Goal: Transaction & Acquisition: Obtain resource

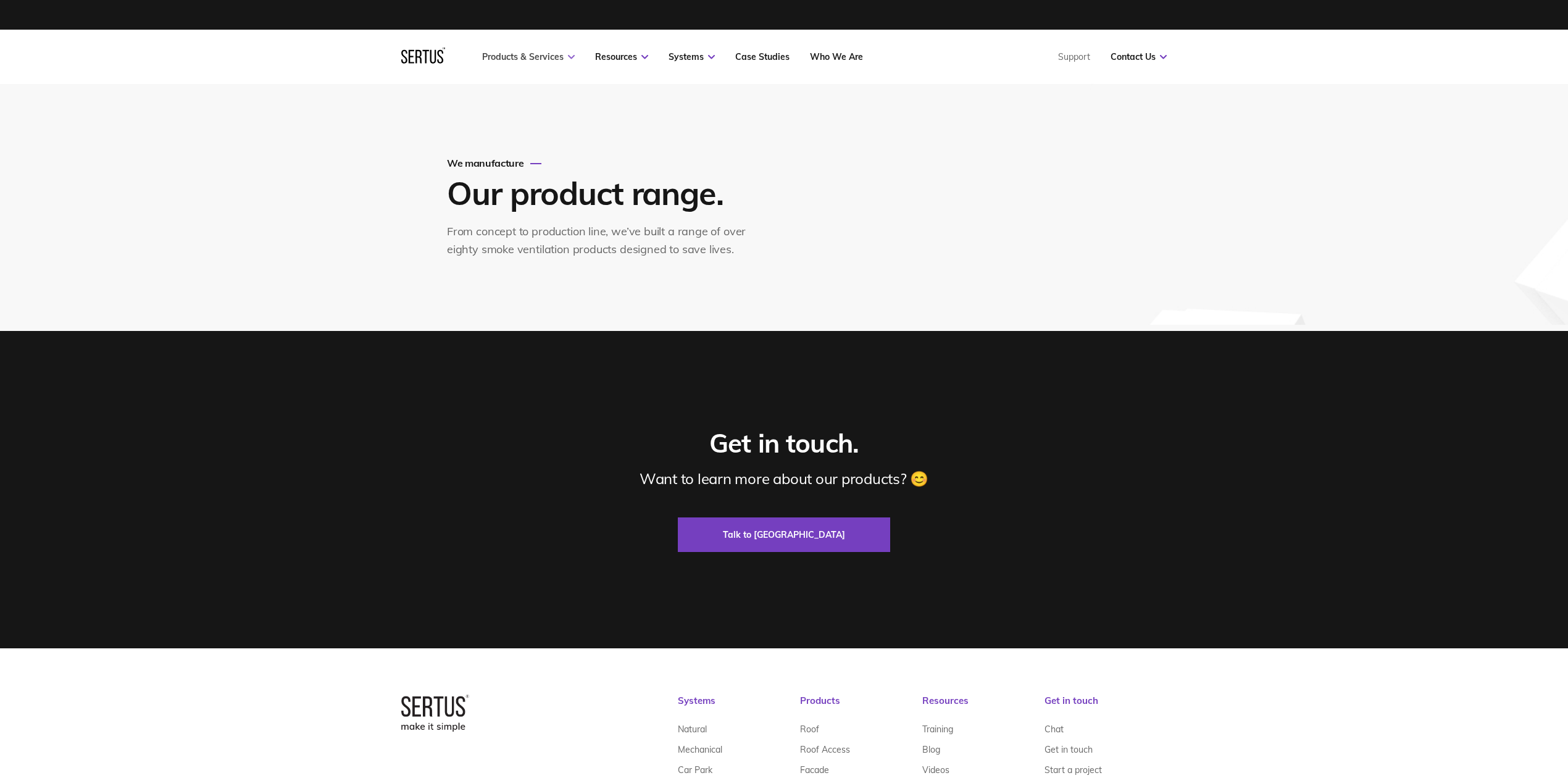
click at [534, 58] on link "Products & Services" at bounding box center [528, 57] width 93 height 11
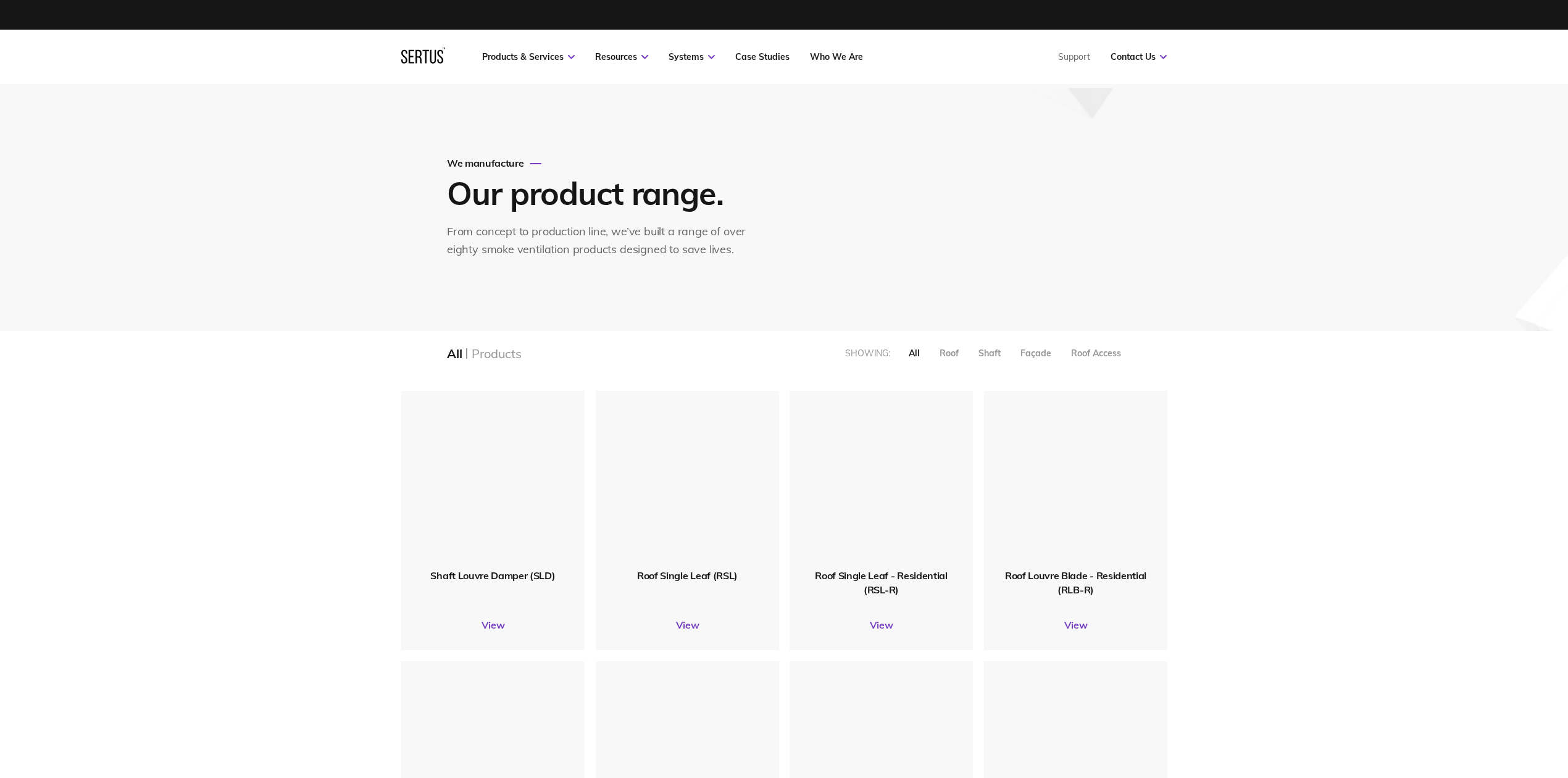
scroll to position [1235, 791]
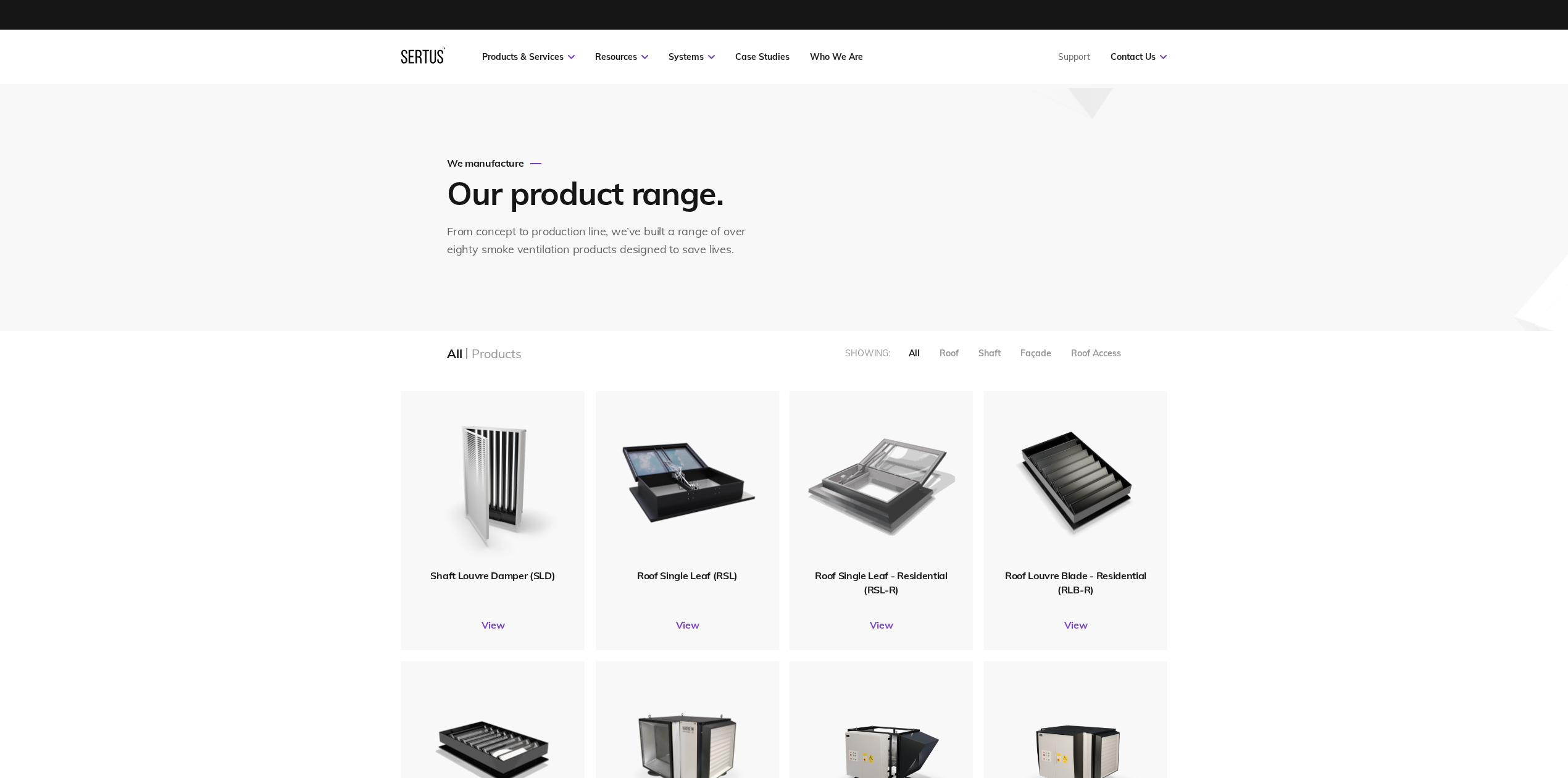
click at [884, 487] on img at bounding box center [881, 480] width 147 height 181
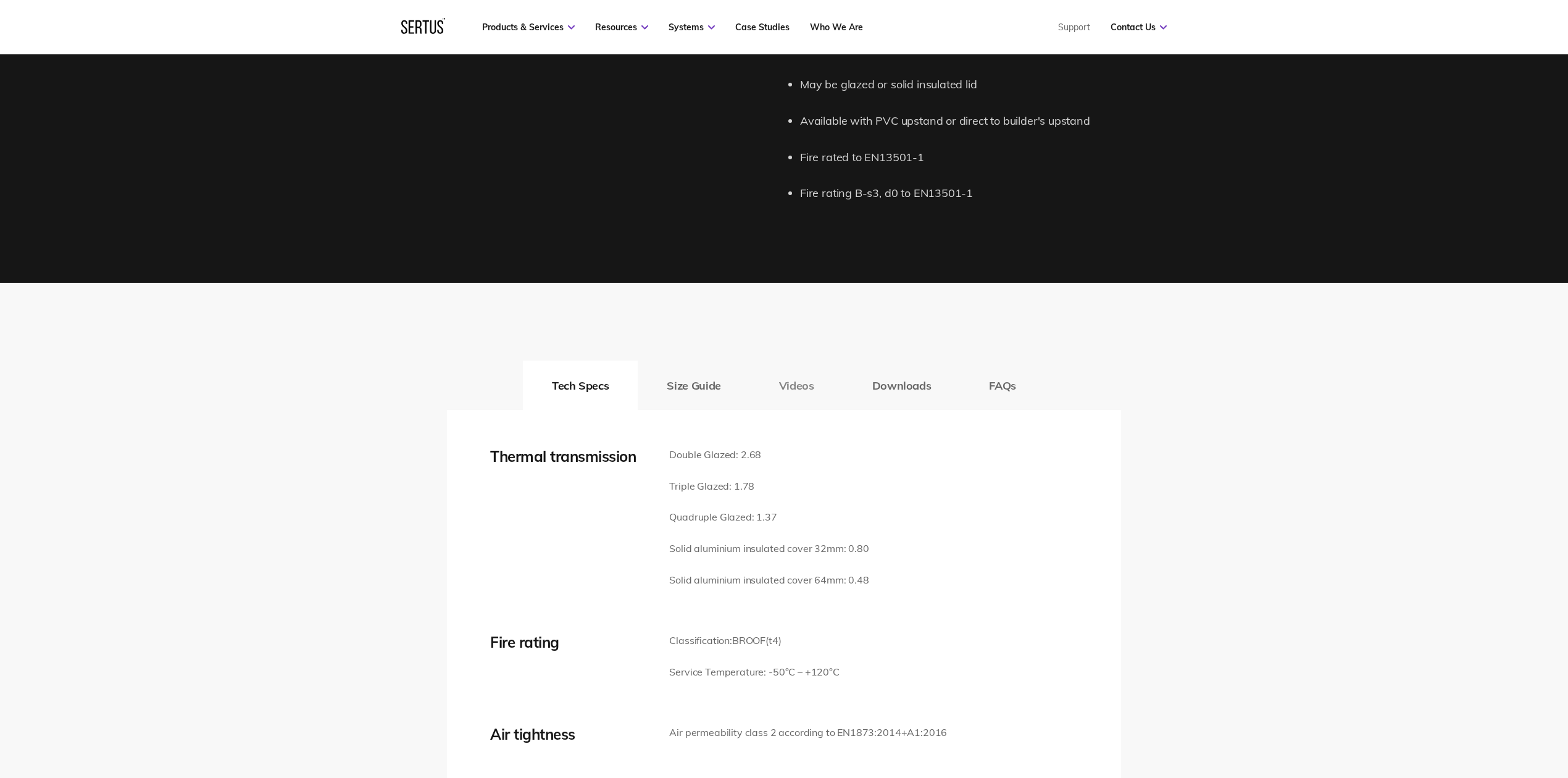
scroll to position [1481, 0]
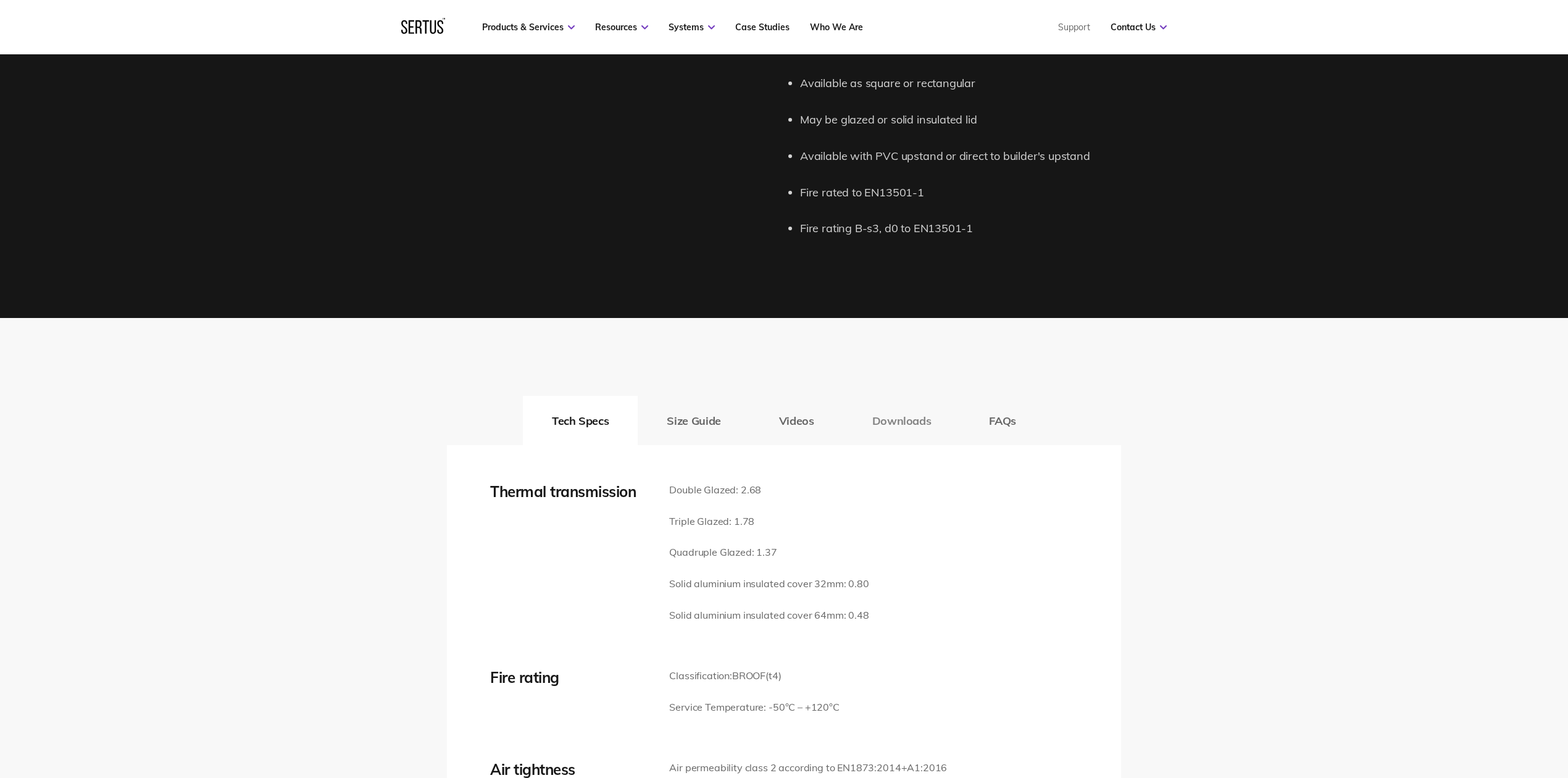
click at [901, 418] on button "Downloads" at bounding box center [902, 420] width 117 height 49
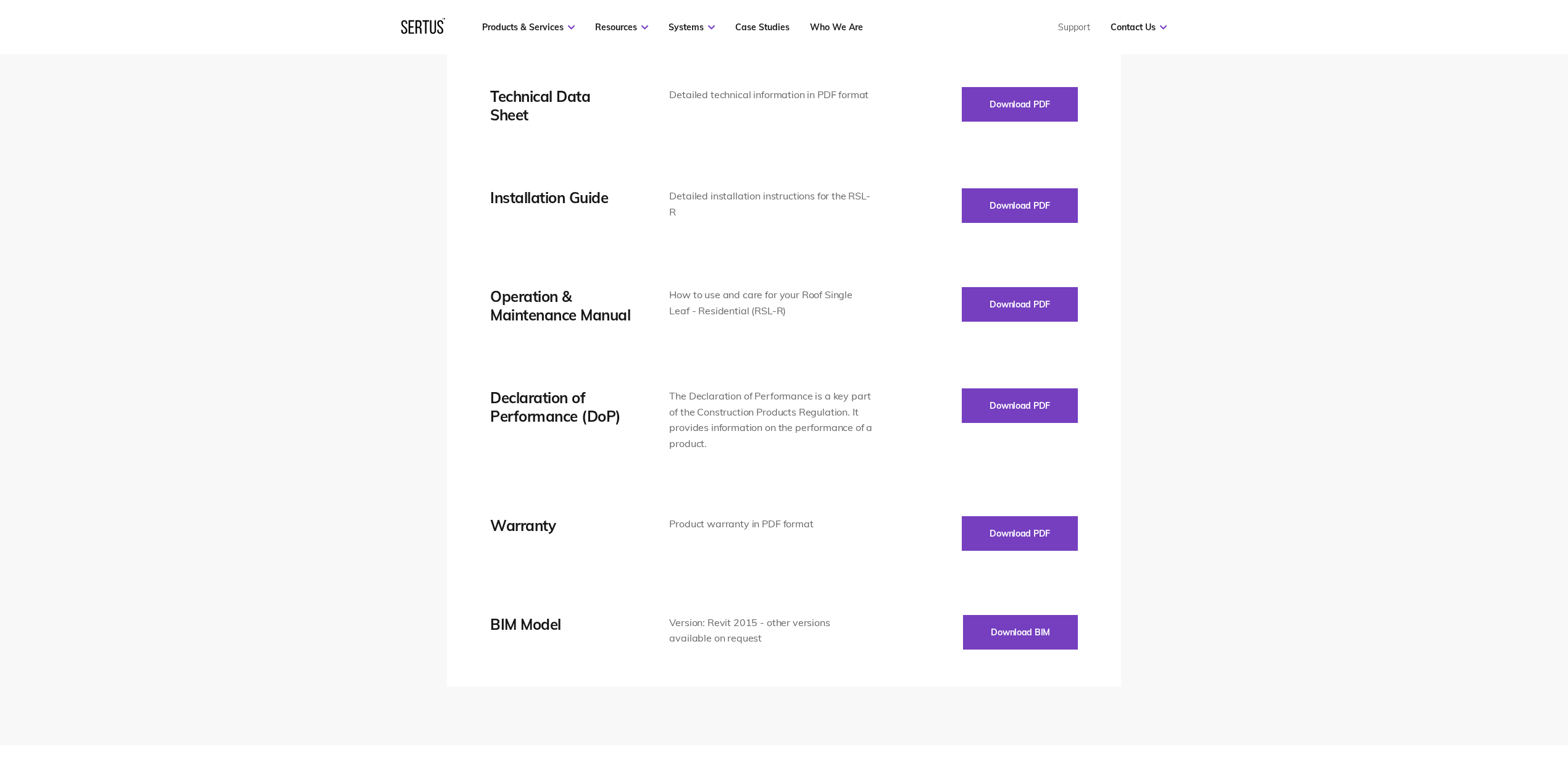
scroll to position [1975, 0]
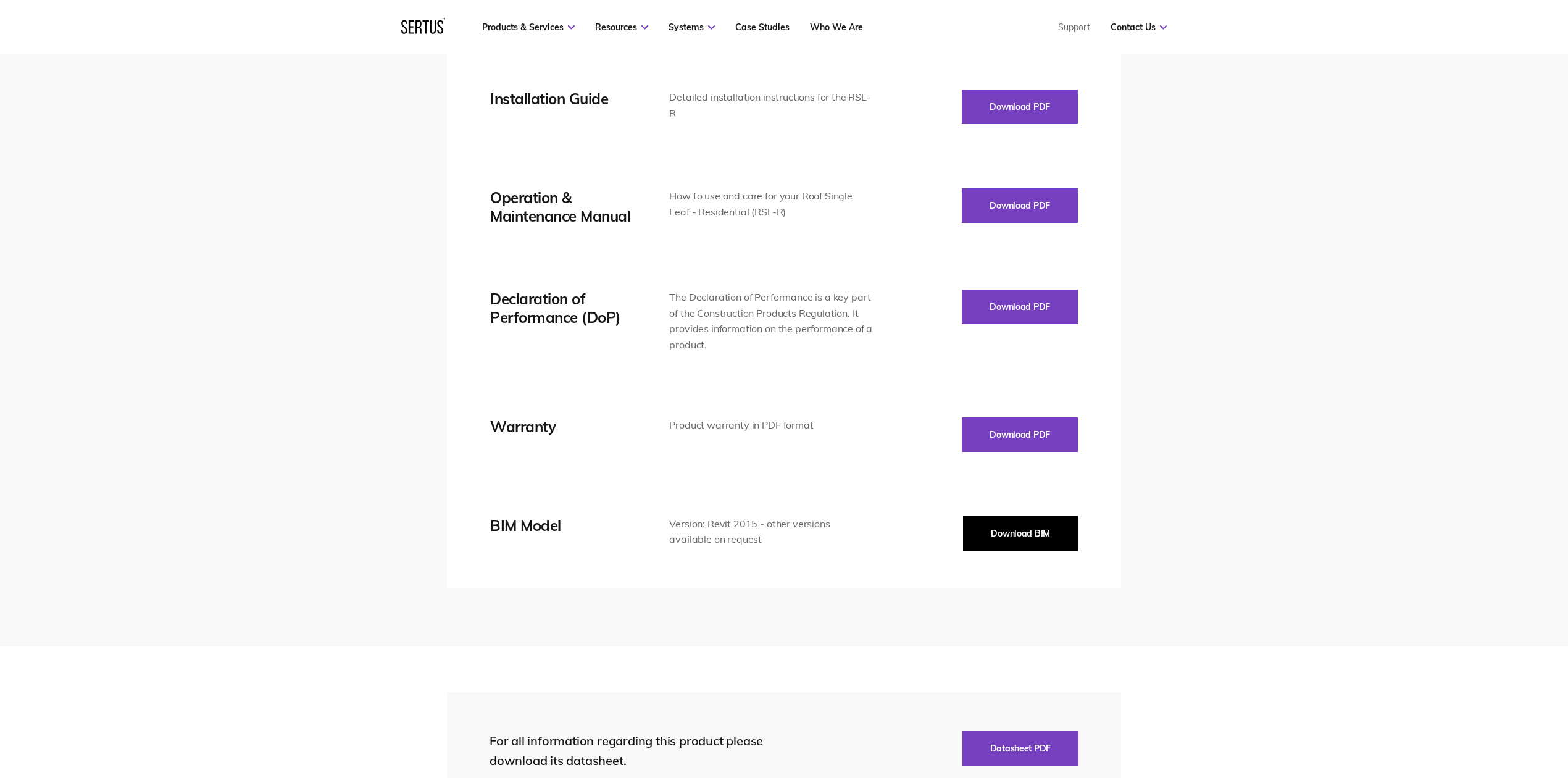
click at [1032, 539] on button "Download BIM" at bounding box center [1020, 533] width 115 height 35
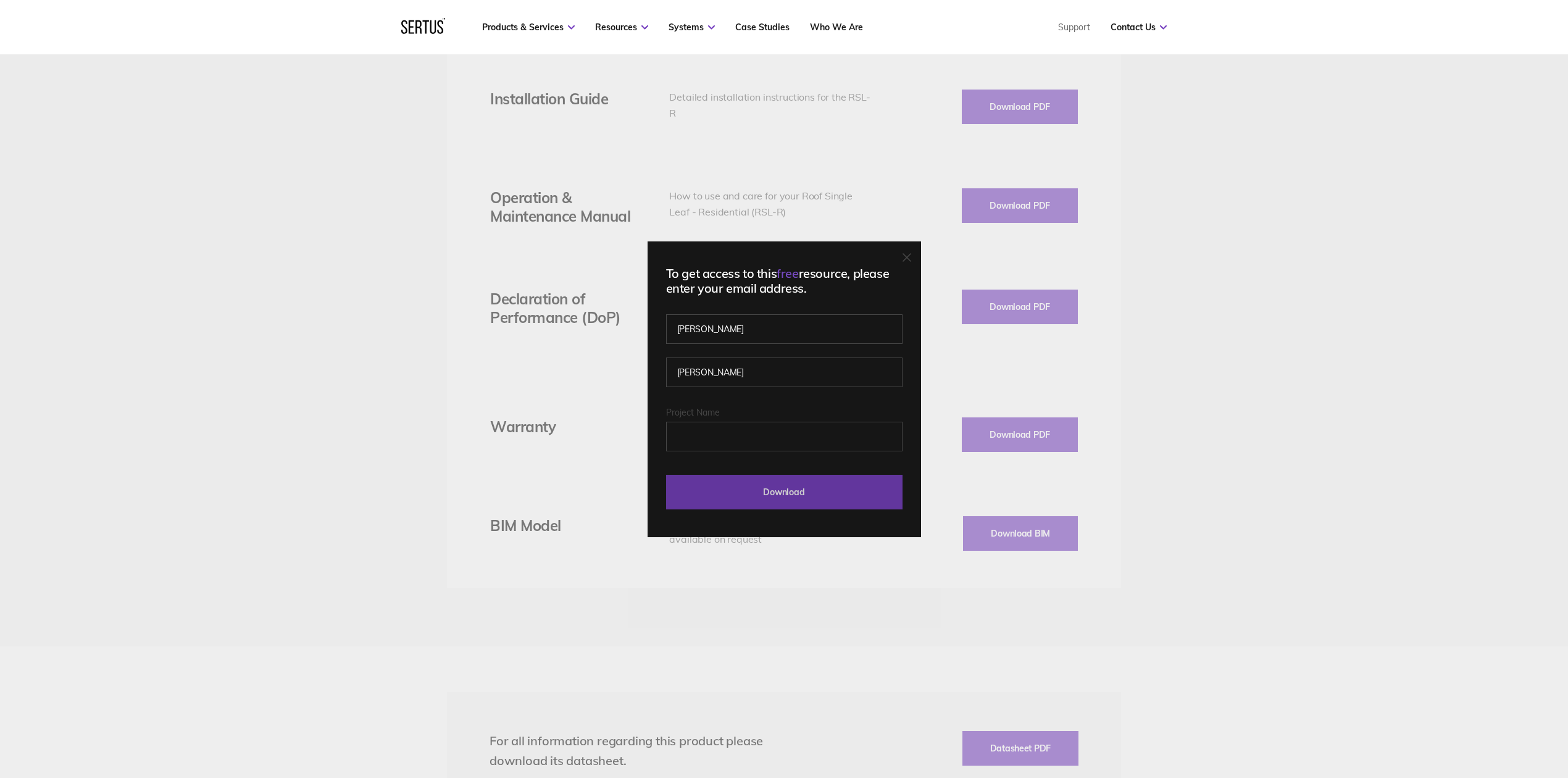
click at [736, 475] on form "[PERSON_NAME] Last Download - Product Last Download - Category Project Name Dow…" at bounding box center [784, 414] width 236 height 189
click at [737, 482] on input "Download" at bounding box center [784, 492] width 236 height 35
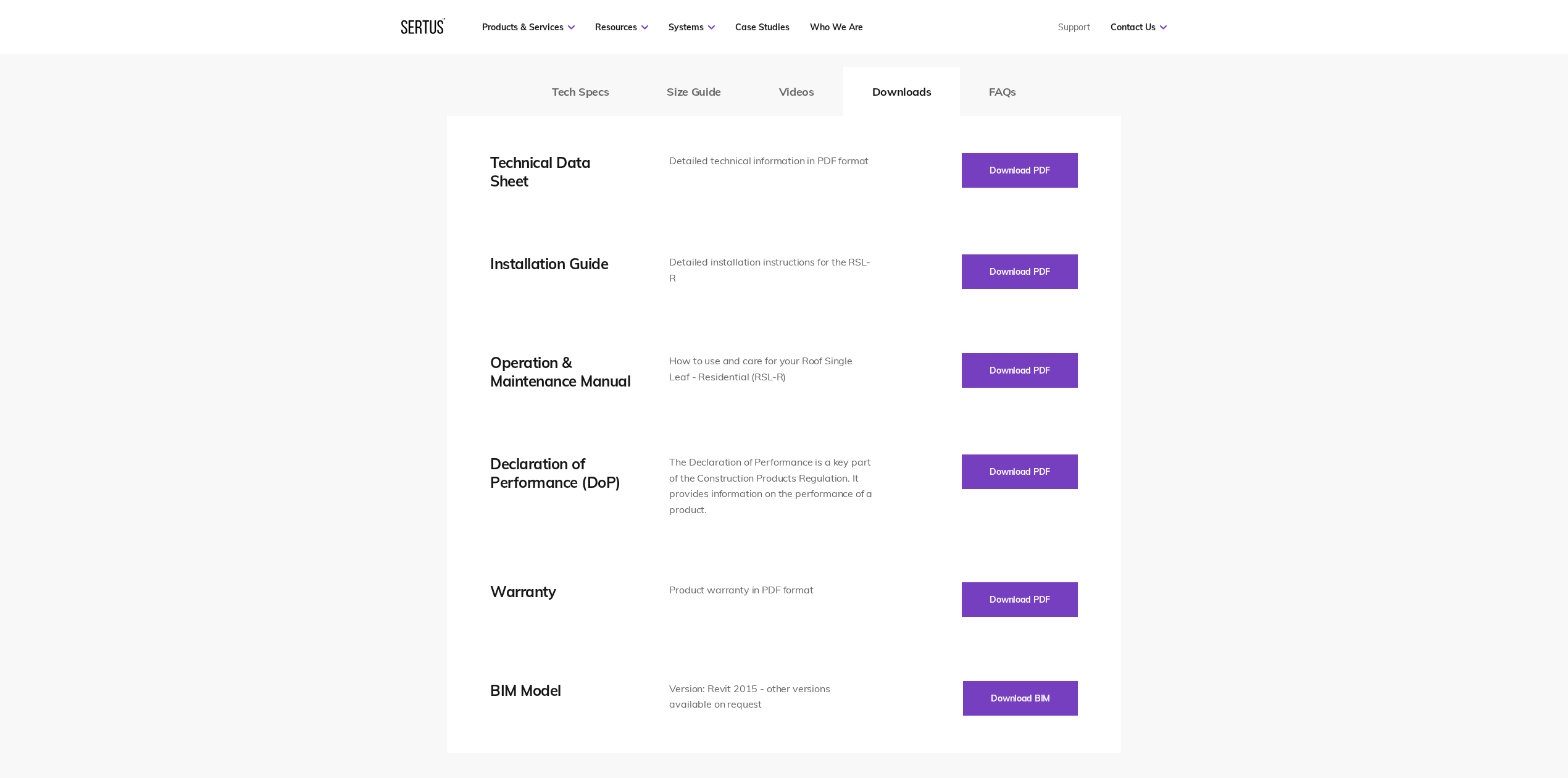
scroll to position [1728, 0]
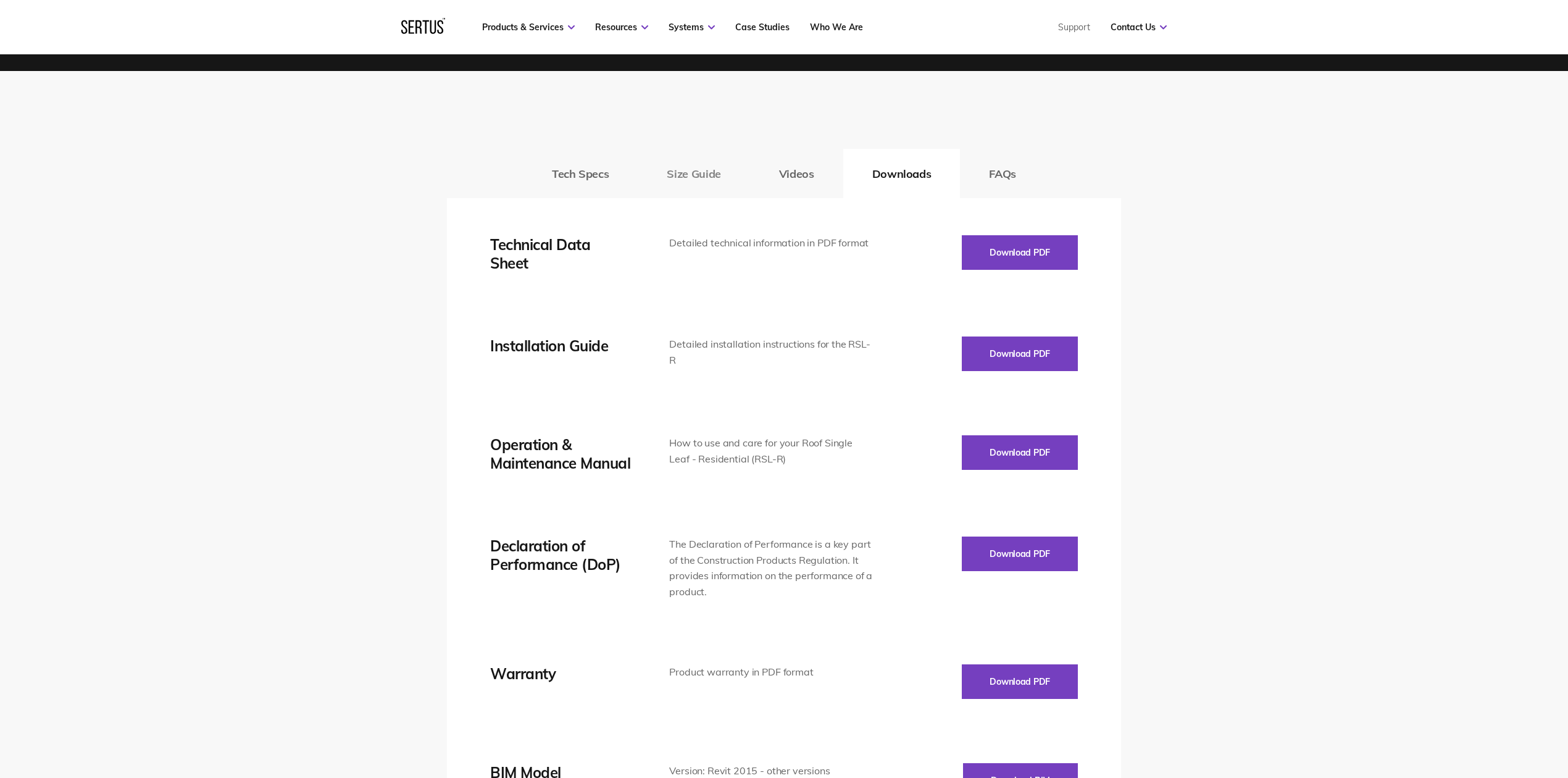
click at [711, 177] on button "Size Guide" at bounding box center [693, 173] width 111 height 49
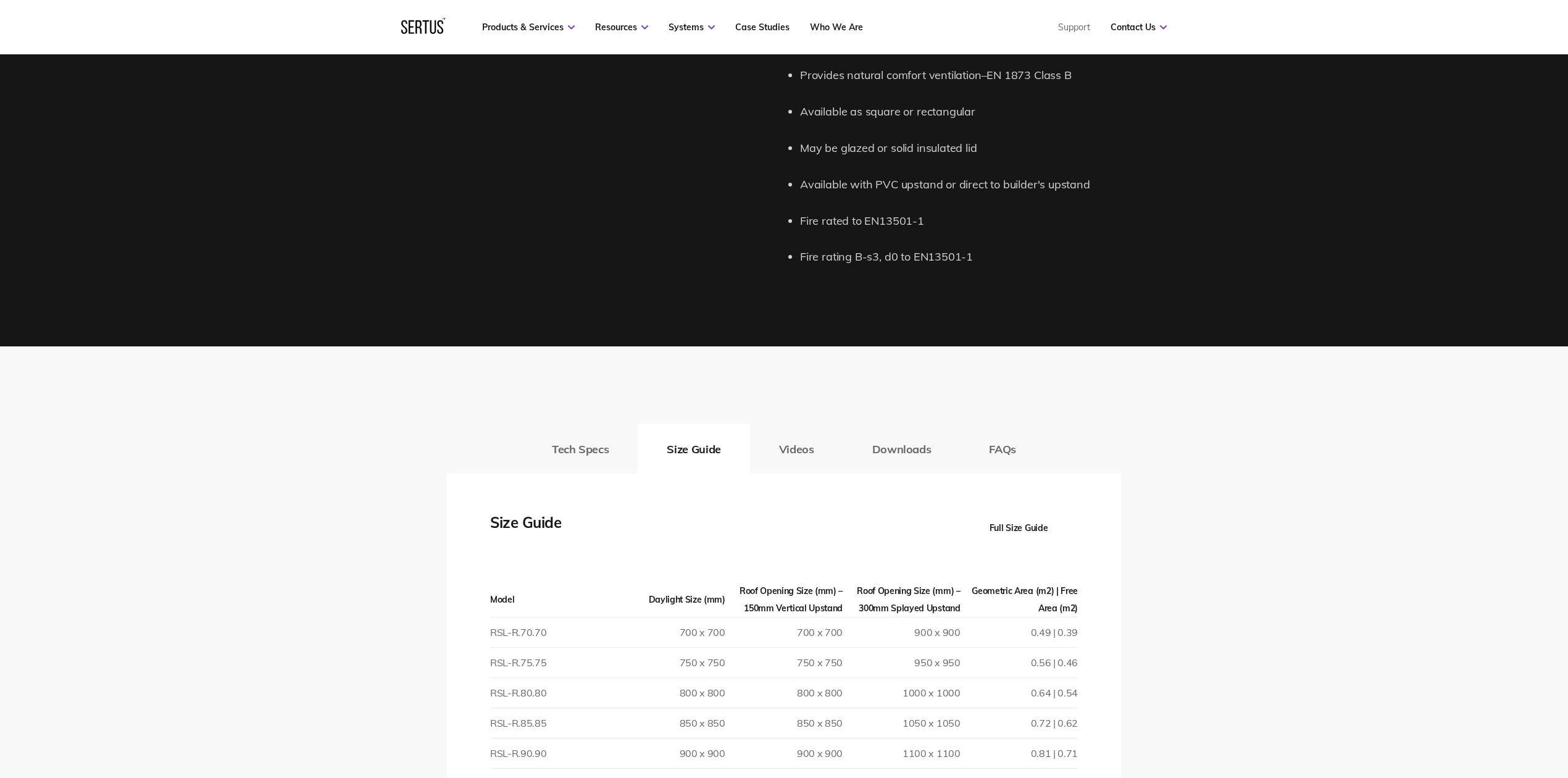
scroll to position [1481, 0]
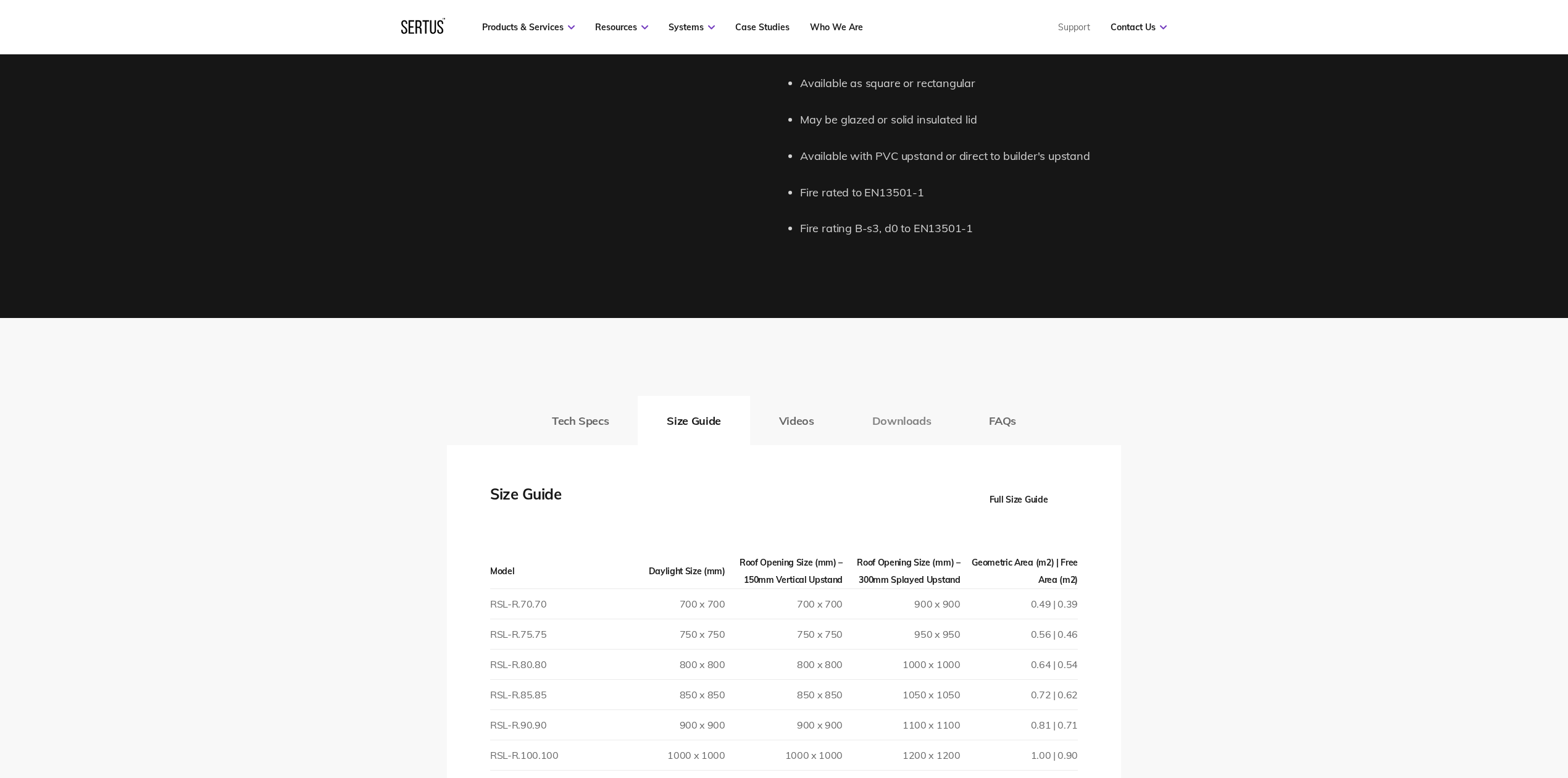
click at [897, 420] on button "Downloads" at bounding box center [902, 420] width 117 height 49
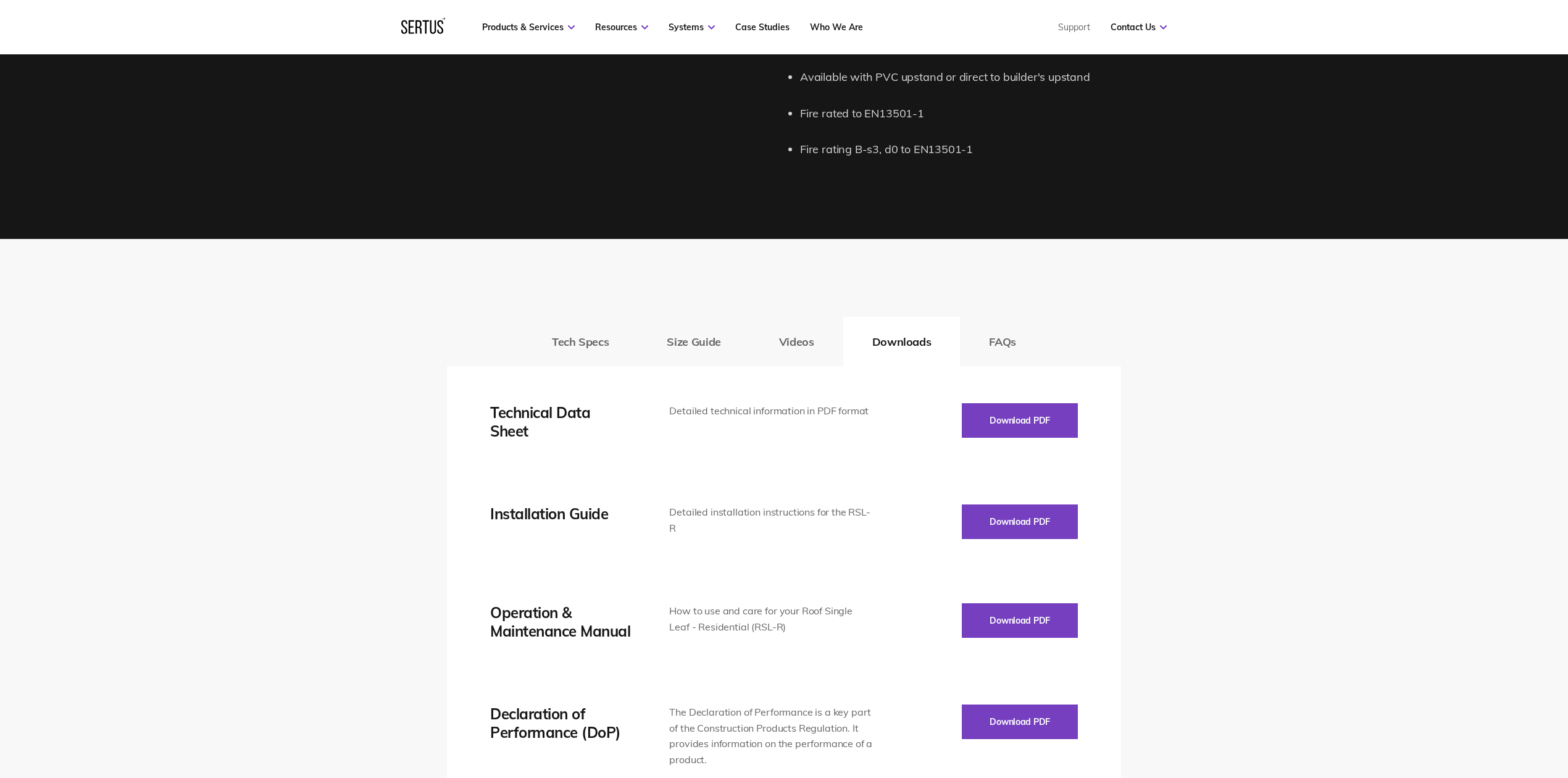
scroll to position [1645, 0]
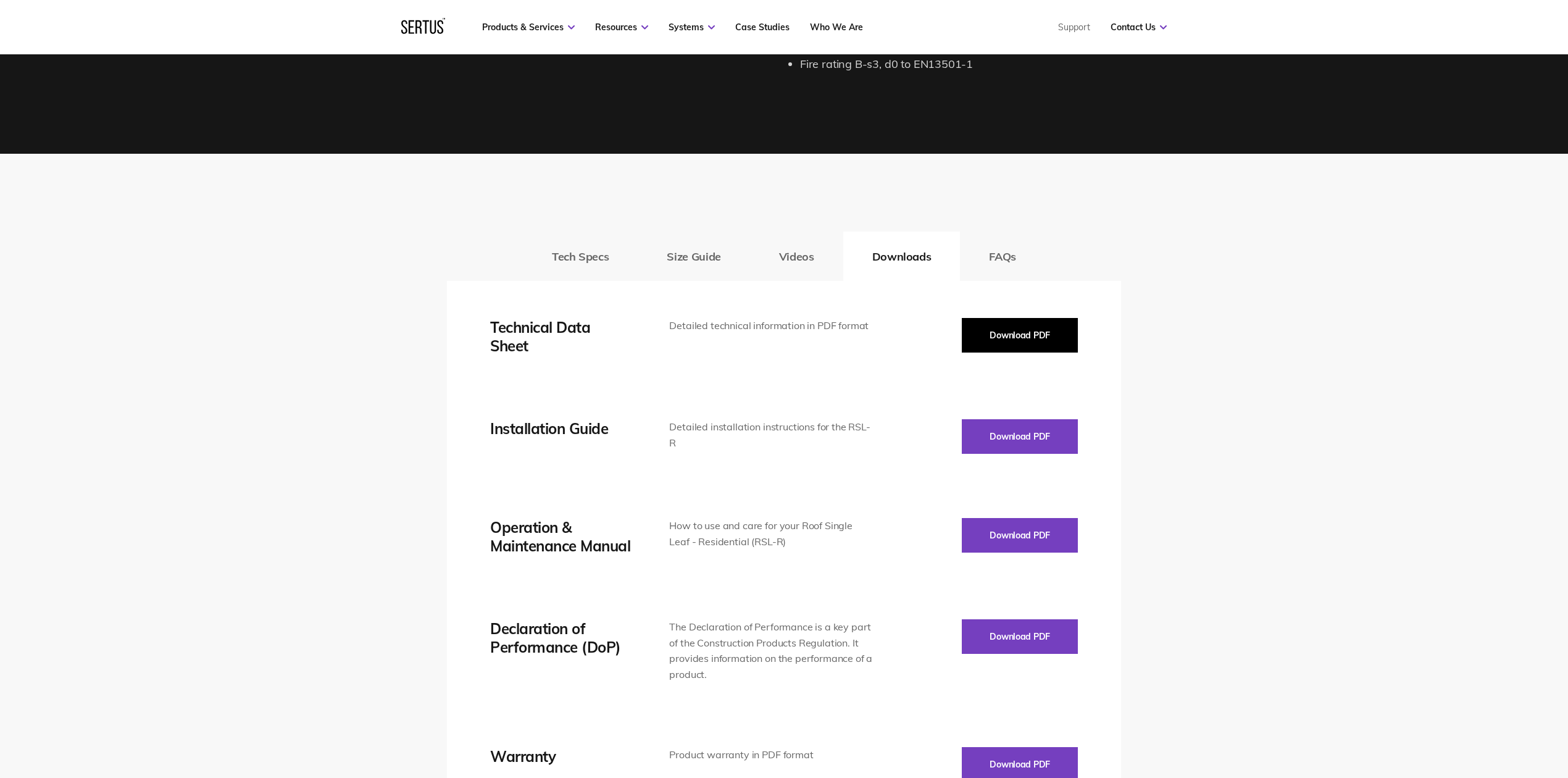
click at [1015, 334] on button "Download PDF" at bounding box center [1020, 335] width 116 height 35
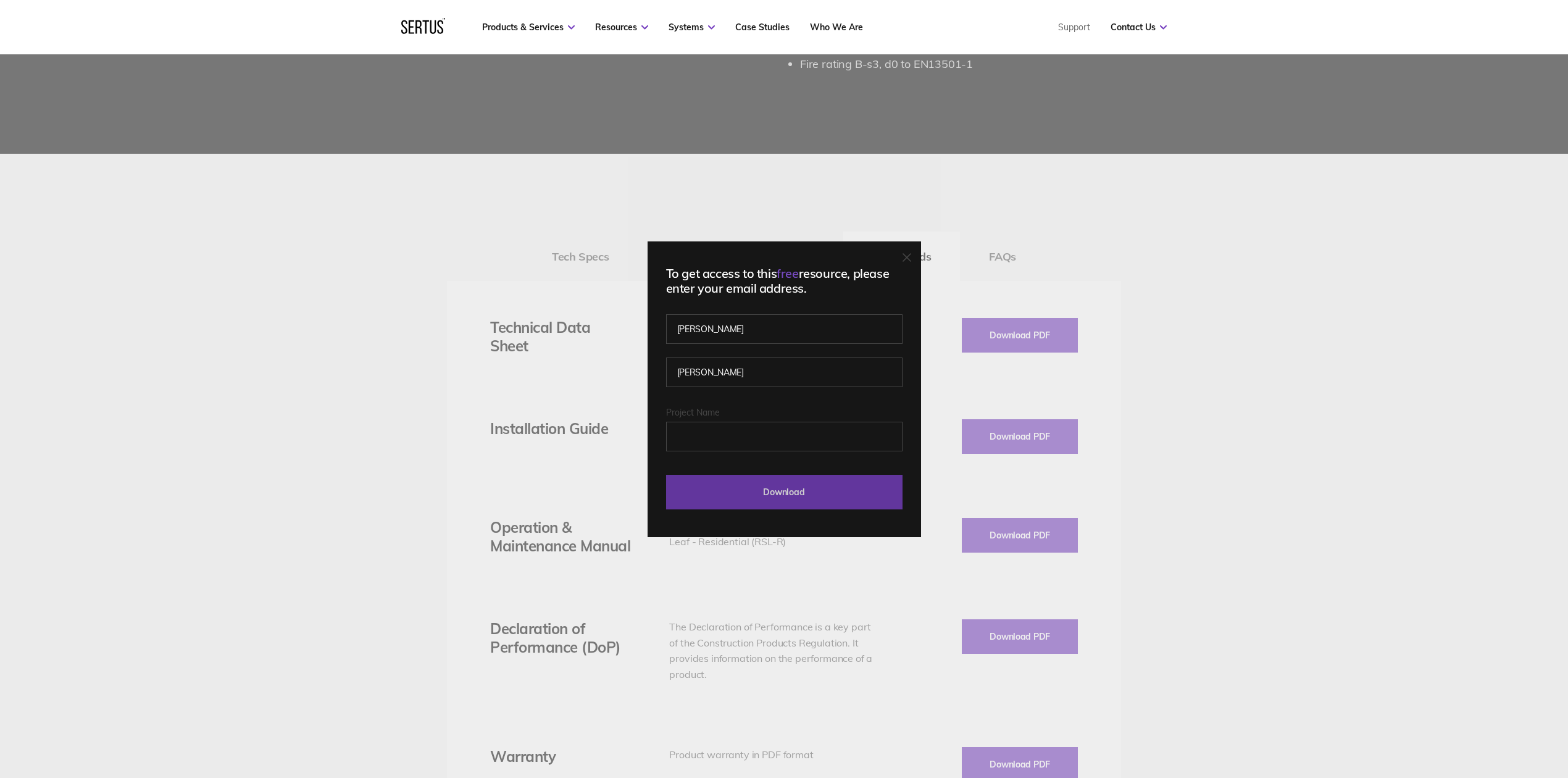
click at [771, 494] on input "Download" at bounding box center [784, 492] width 236 height 35
